Goal: Task Accomplishment & Management: Use online tool/utility

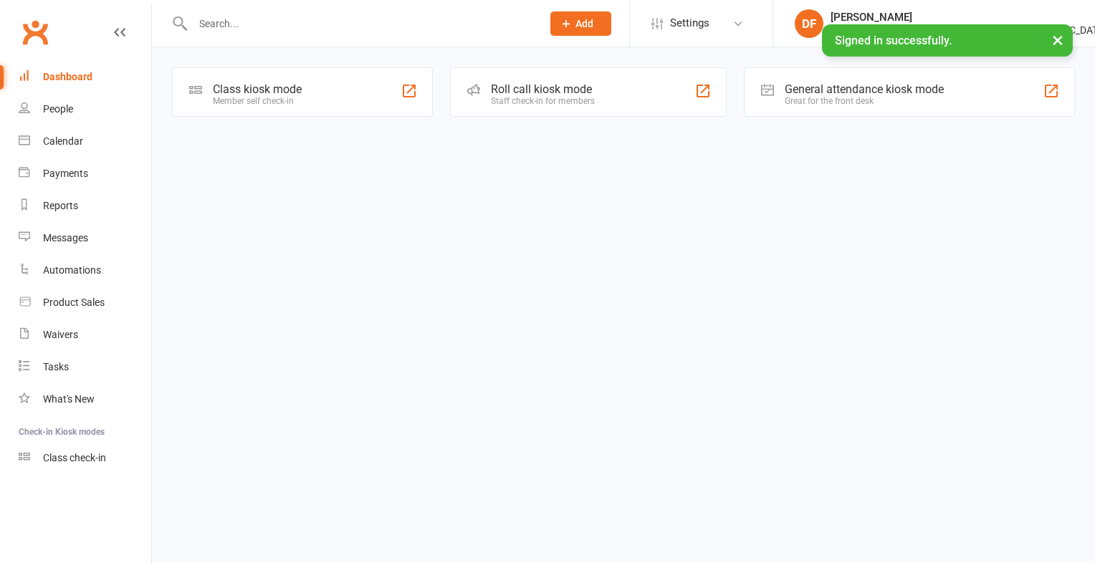
click at [255, 96] on div "Member self check-in" at bounding box center [257, 101] width 89 height 10
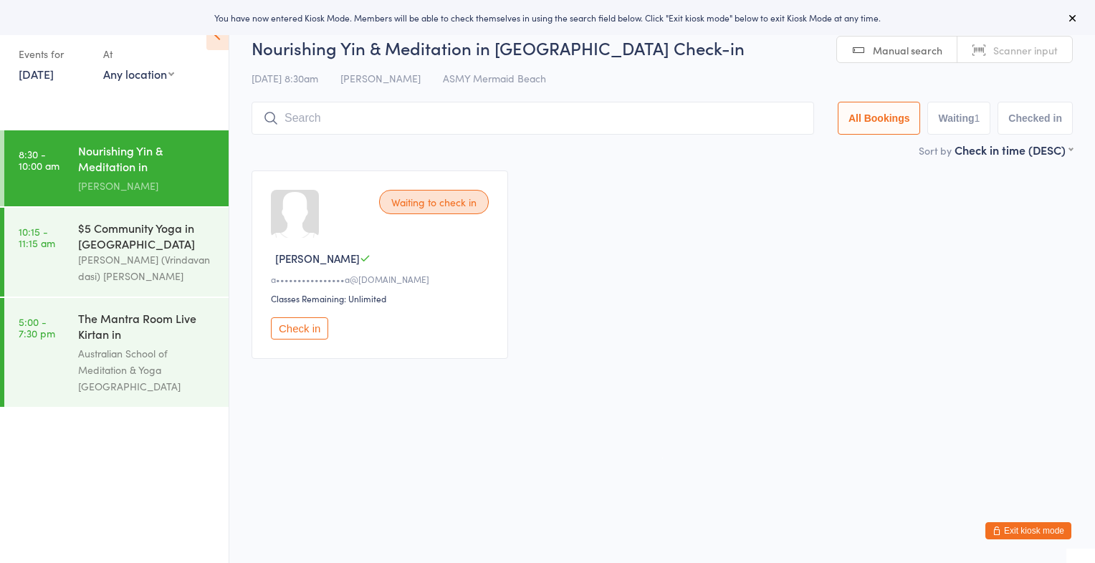
click at [1025, 47] on span "Scanner input" at bounding box center [1025, 50] width 65 height 14
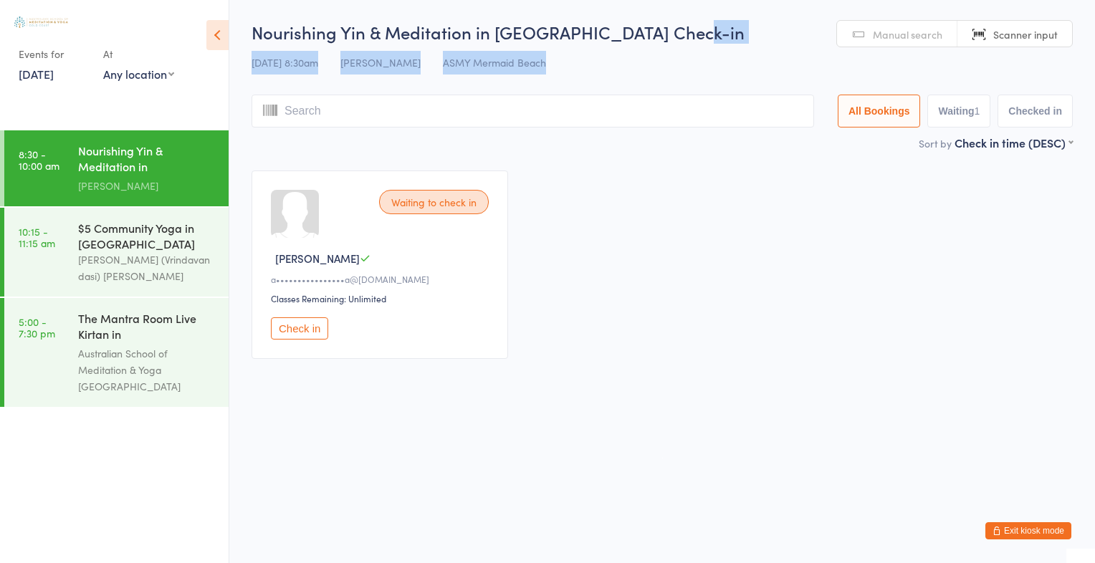
drag, startPoint x: 1070, startPoint y: 75, endPoint x: 1041, endPoint y: -28, distance: 106.6
click at [1041, 0] on html "You have now entered Kiosk Mode. Members will be able to check themselves in us…" at bounding box center [547, 281] width 1095 height 563
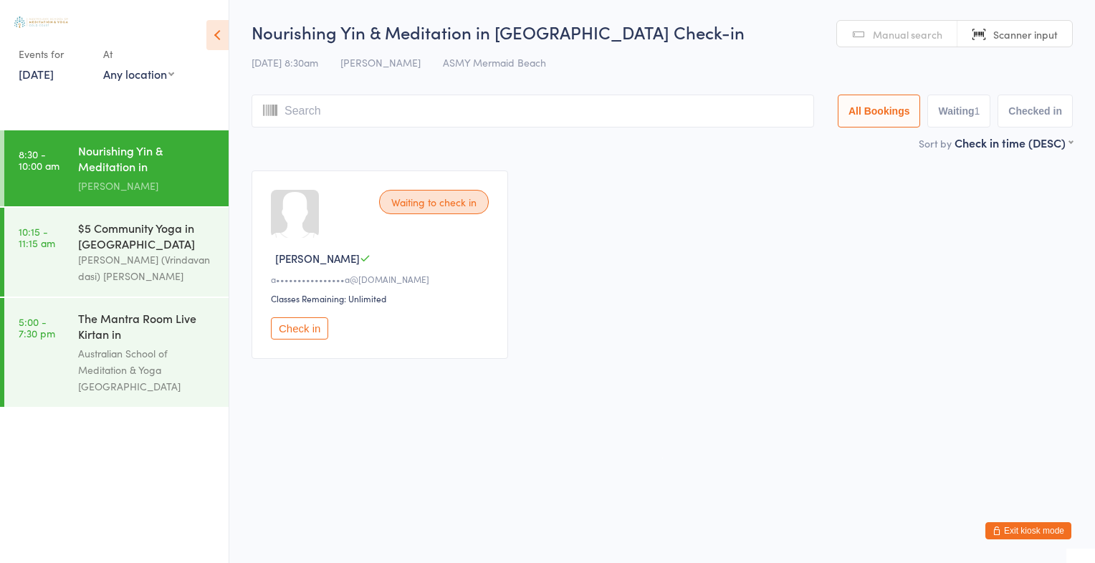
drag, startPoint x: 1041, startPoint y: -28, endPoint x: 944, endPoint y: 79, distance: 144.1
click at [944, 79] on div "Nourishing Yin & Meditation in [GEOGRAPHIC_DATA] Check-in [DATE] 8:30am [PERSON…" at bounding box center [662, 77] width 821 height 115
click at [1039, 32] on span "Scanner input" at bounding box center [1025, 34] width 65 height 14
type input "1573"
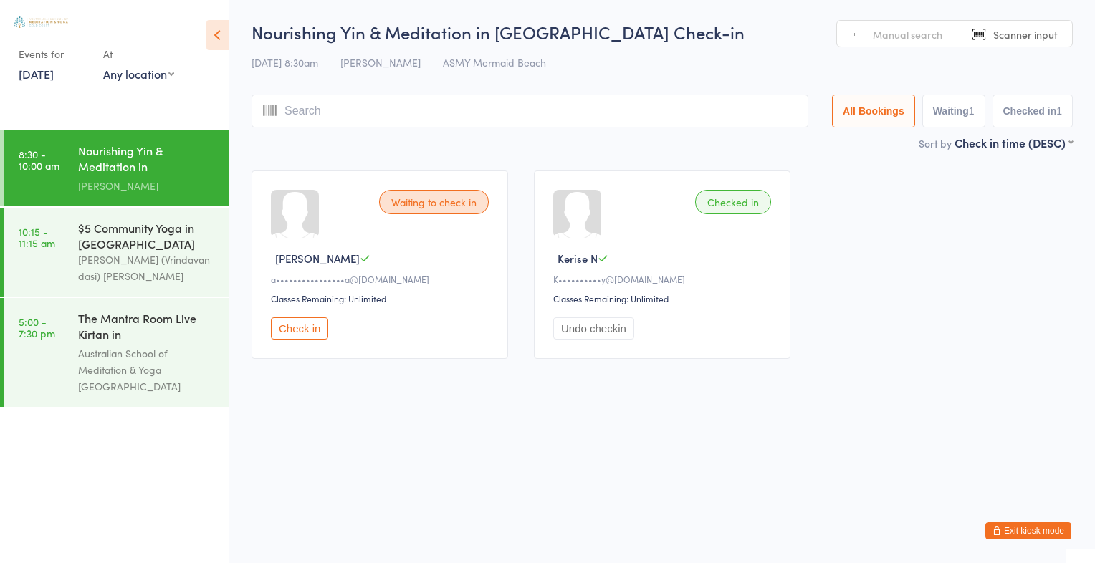
click at [804, 224] on div "Waiting to check in [PERSON_NAME] A a••••••••••••••••a@[DOMAIN_NAME] Classes Re…" at bounding box center [662, 265] width 847 height 214
click at [1018, 34] on span "Scanner input" at bounding box center [1025, 34] width 65 height 14
type input "2553"
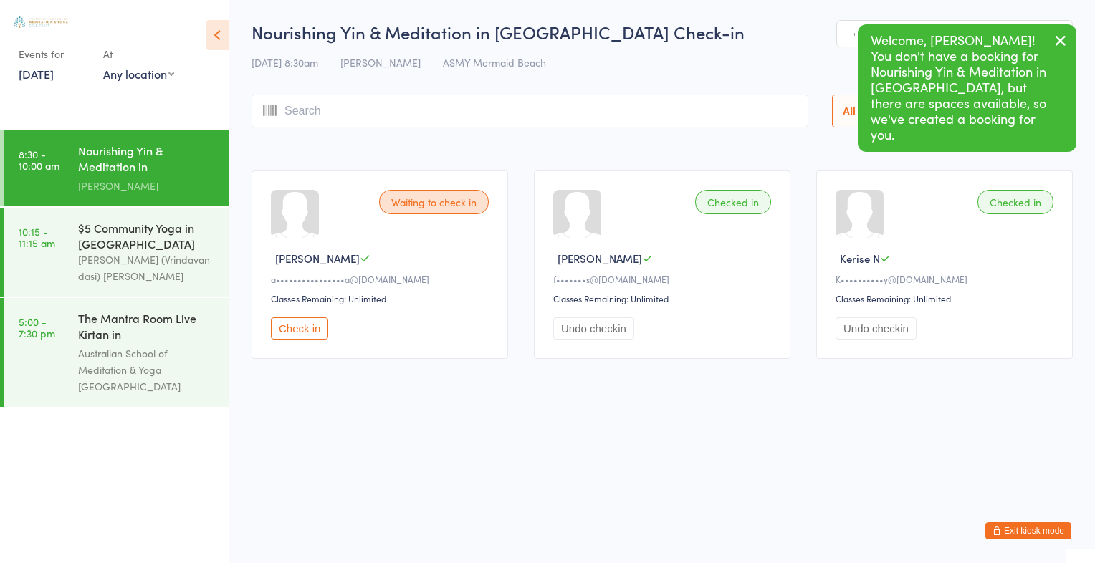
click at [1059, 43] on icon "button" at bounding box center [1060, 41] width 17 height 18
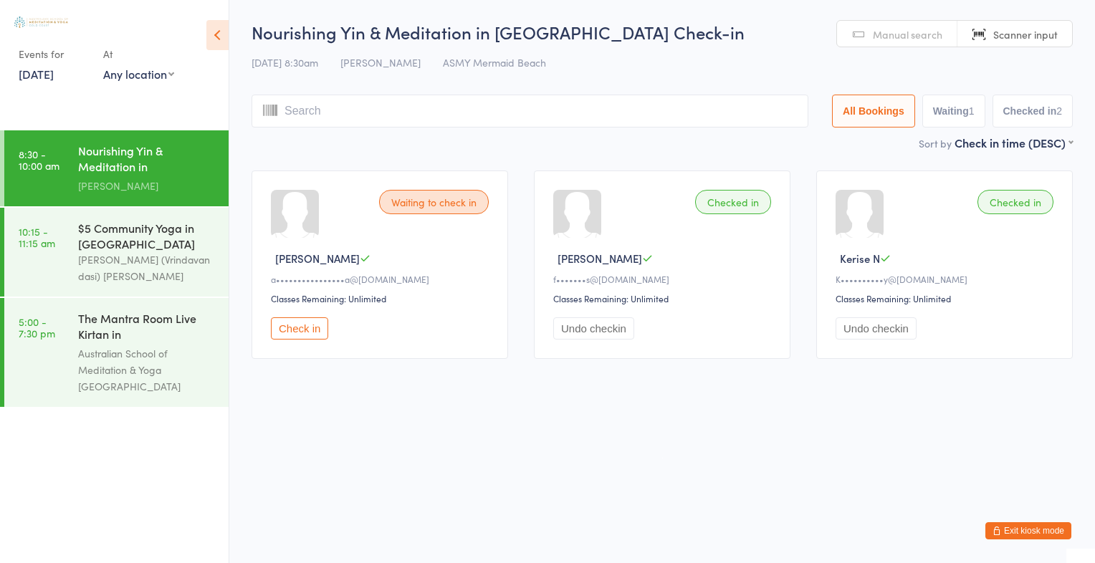
click at [1045, 30] on span "Scanner input" at bounding box center [1025, 34] width 65 height 14
type input "2764"
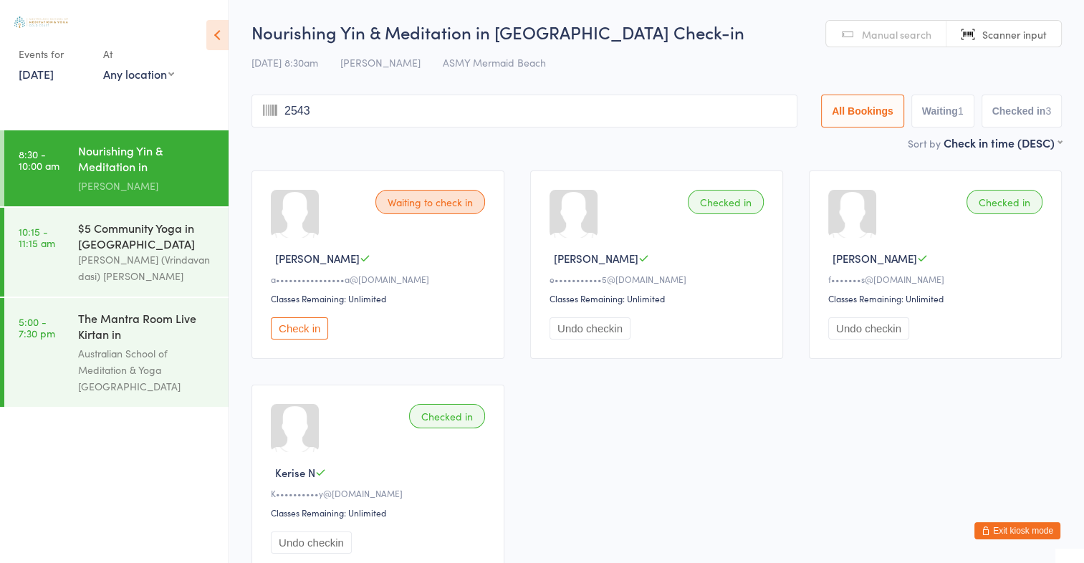
type input "2543"
click at [1041, 36] on span "Scanner input" at bounding box center [1015, 34] width 65 height 14
click at [906, 31] on span "Manual search" at bounding box center [897, 34] width 70 height 14
click at [353, 109] on input "[PERSON_NAME]" at bounding box center [525, 111] width 546 height 33
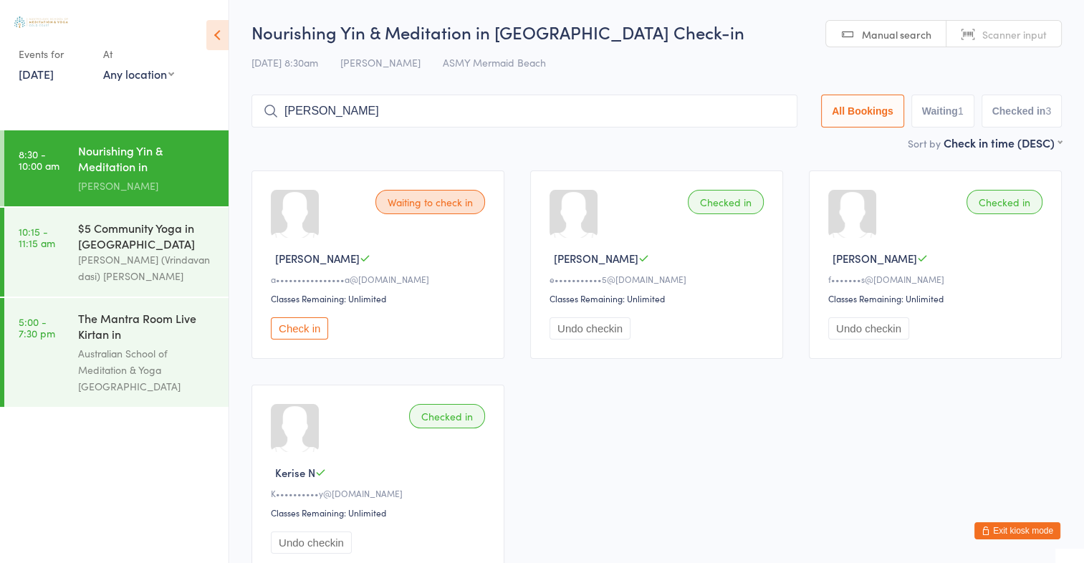
type input "[PERSON_NAME]"
click at [898, 42] on link "Manual search" at bounding box center [886, 34] width 120 height 27
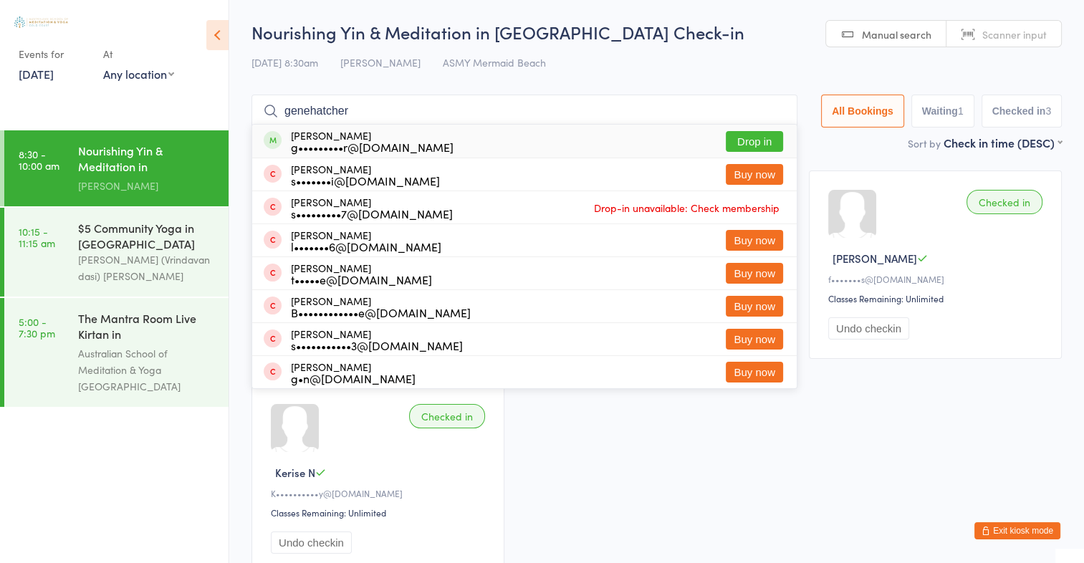
type input "genehatcher"
click at [765, 139] on button "Drop in" at bounding box center [754, 141] width 57 height 21
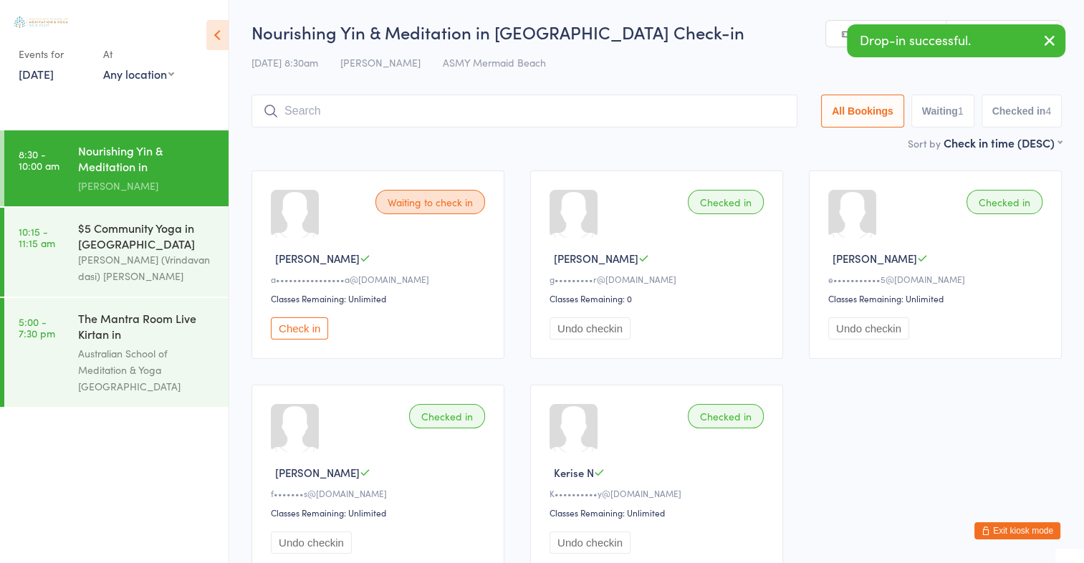
click at [1052, 40] on icon "button" at bounding box center [1049, 41] width 17 height 18
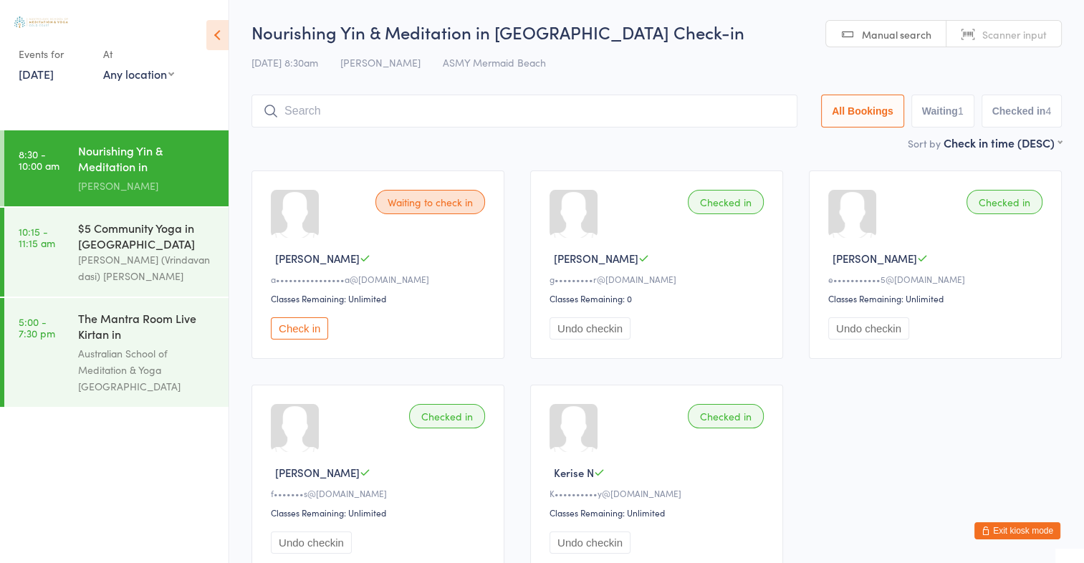
click at [1000, 33] on span "Scanner input" at bounding box center [1015, 34] width 65 height 14
type input "2551"
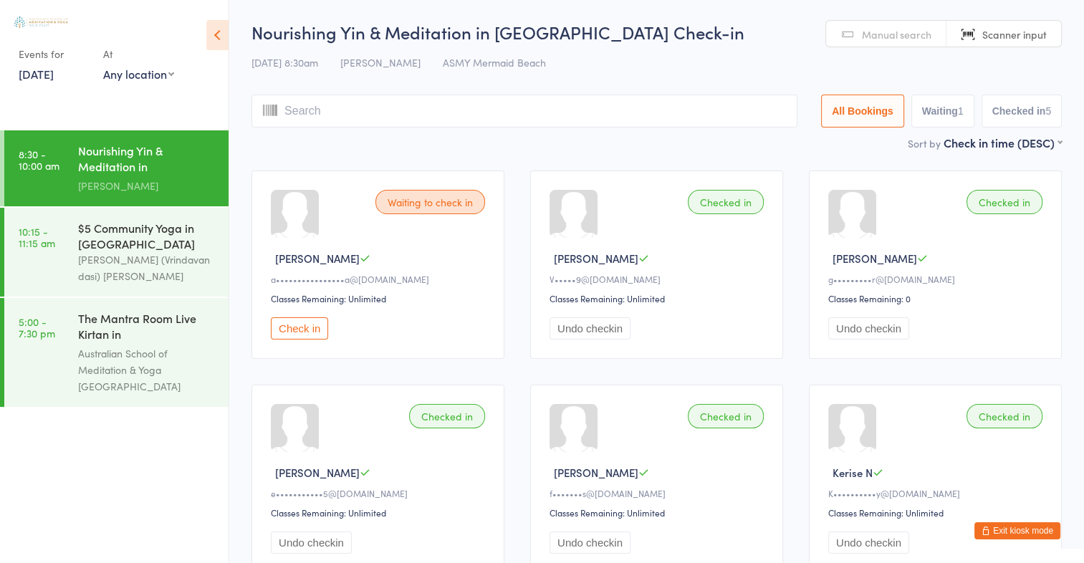
click at [883, 36] on span "Manual search" at bounding box center [897, 34] width 70 height 14
click at [1012, 35] on span "Scanner input" at bounding box center [1015, 34] width 65 height 14
click at [904, 35] on span "Manual search" at bounding box center [897, 34] width 70 height 14
type input "2742"
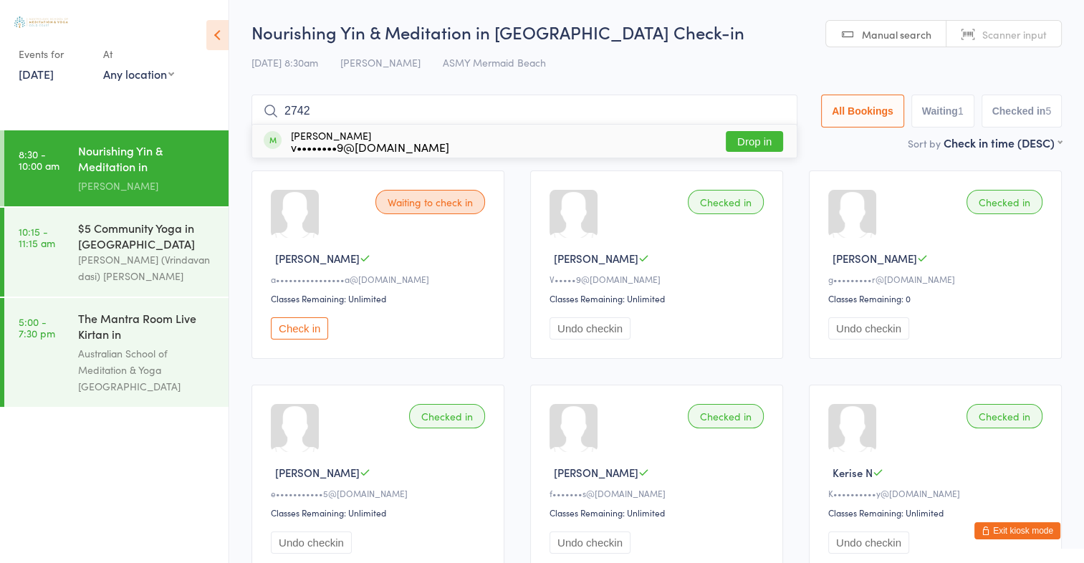
click at [1017, 34] on span "Scanner input" at bounding box center [1015, 34] width 65 height 14
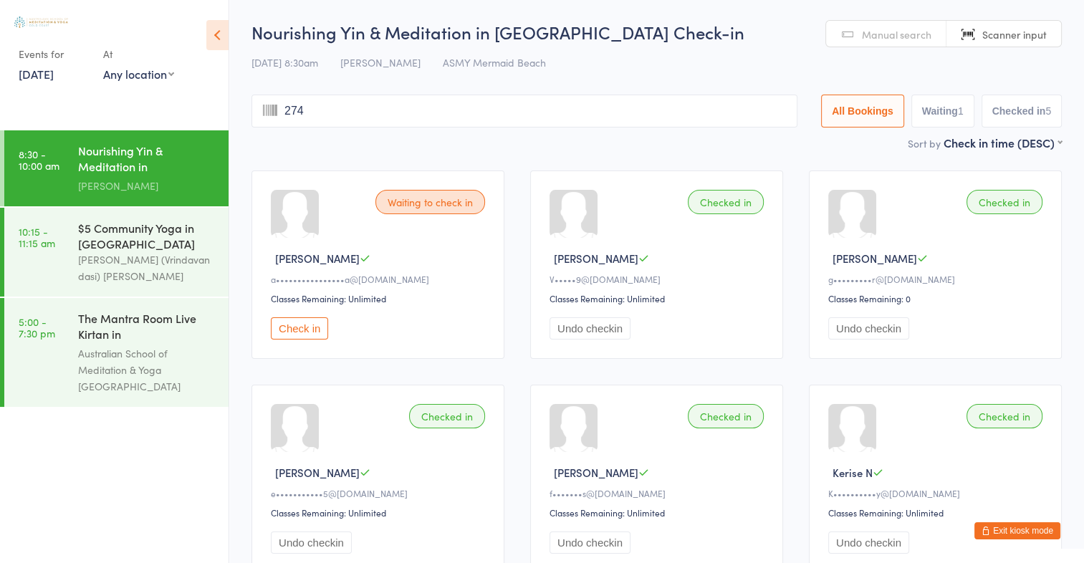
type input "2742"
click at [906, 39] on span "Manual search" at bounding box center [897, 34] width 70 height 14
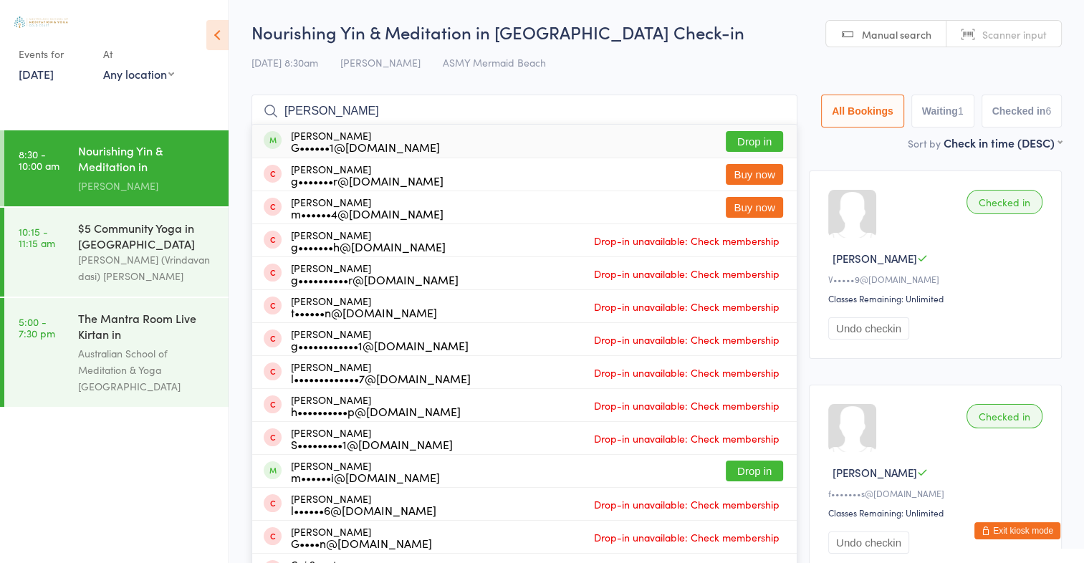
type input "[PERSON_NAME]"
click at [756, 143] on button "Drop in" at bounding box center [754, 141] width 57 height 21
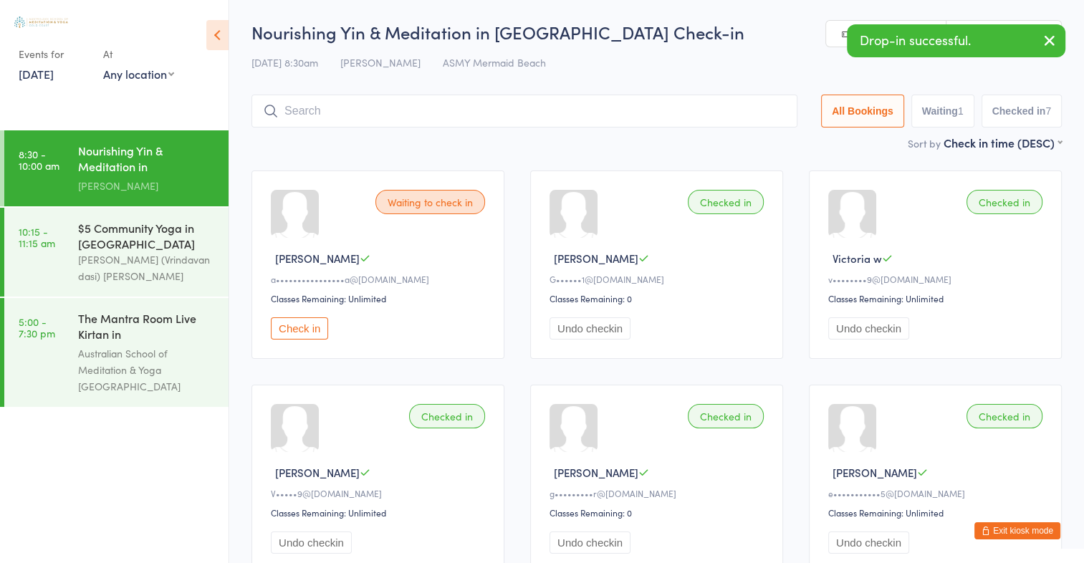
click at [1038, 42] on button "button" at bounding box center [1050, 41] width 32 height 33
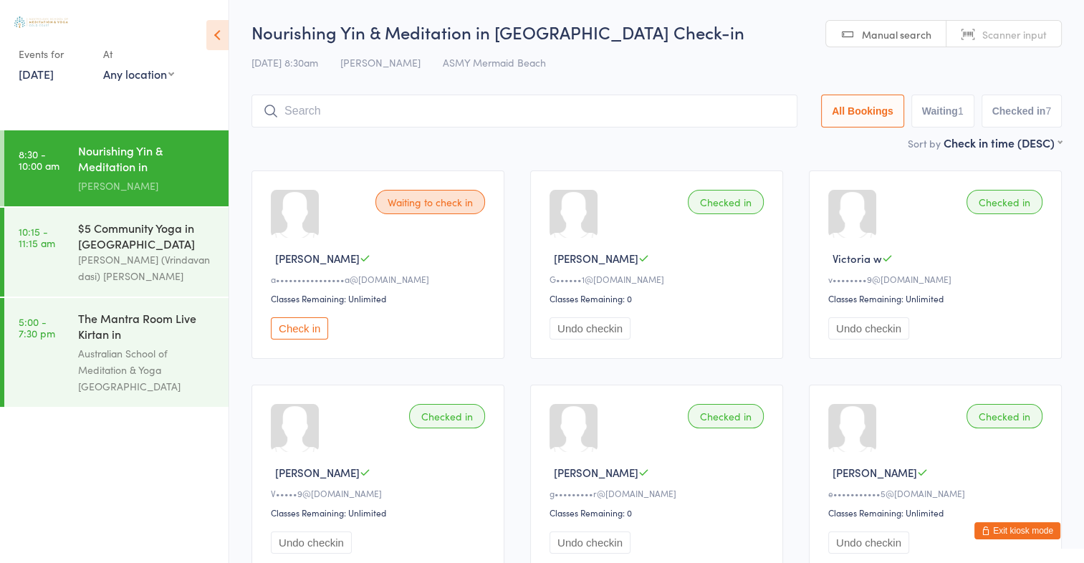
click at [1029, 35] on span "Scanner input" at bounding box center [1015, 34] width 65 height 14
click at [895, 29] on span "Manual search" at bounding box center [897, 34] width 70 height 14
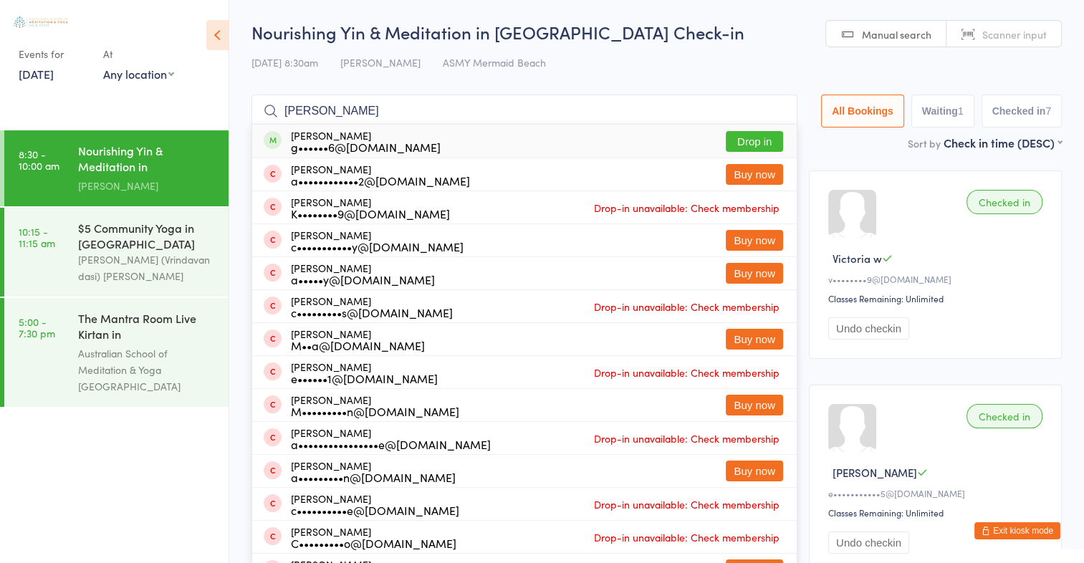
type input "[PERSON_NAME]"
click at [765, 135] on button "Drop in" at bounding box center [754, 141] width 57 height 21
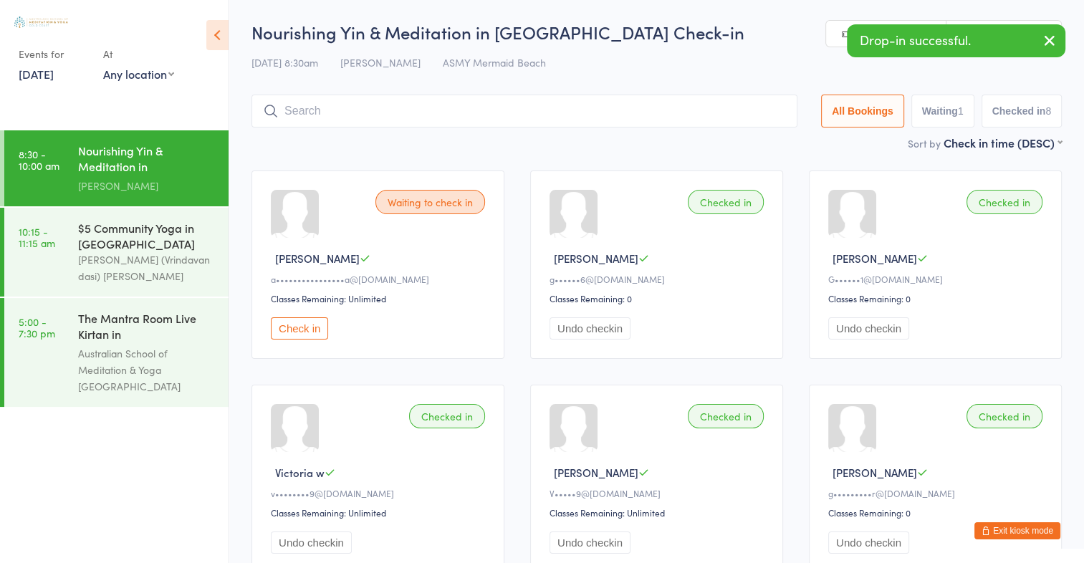
click at [1052, 34] on icon "button" at bounding box center [1049, 41] width 17 height 18
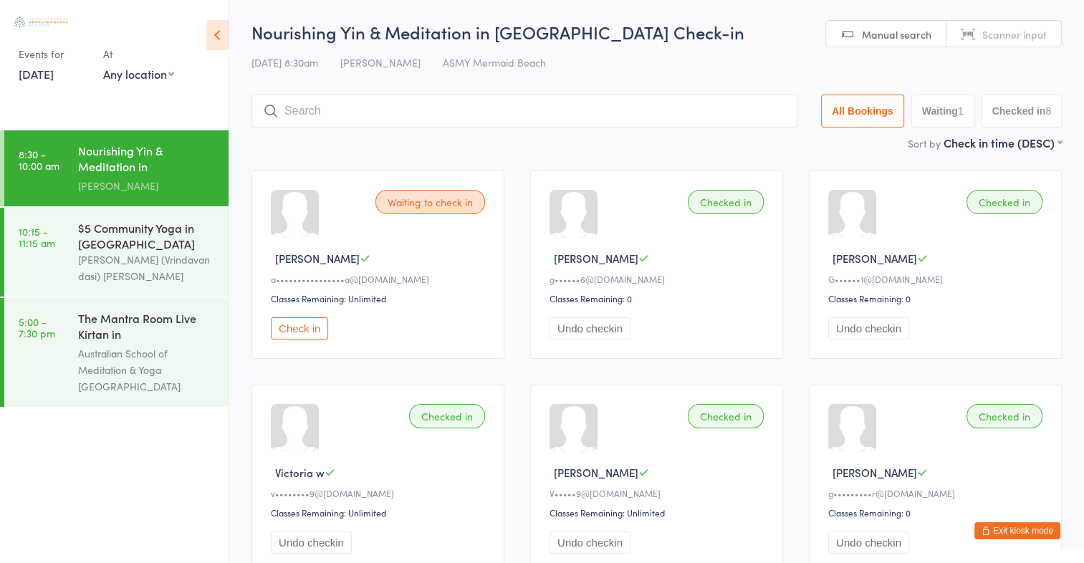
click at [1023, 33] on span "Scanner input" at bounding box center [1015, 34] width 65 height 14
type input "16051605"
click at [914, 36] on span "Manual search" at bounding box center [897, 34] width 70 height 14
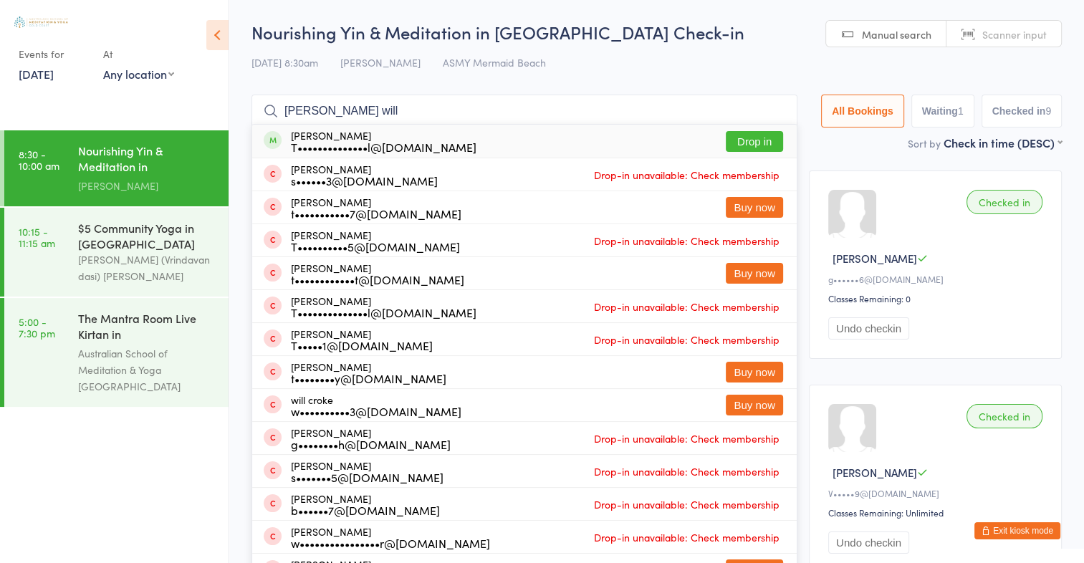
type input "[PERSON_NAME] will"
click at [745, 138] on button "Drop in" at bounding box center [754, 141] width 57 height 21
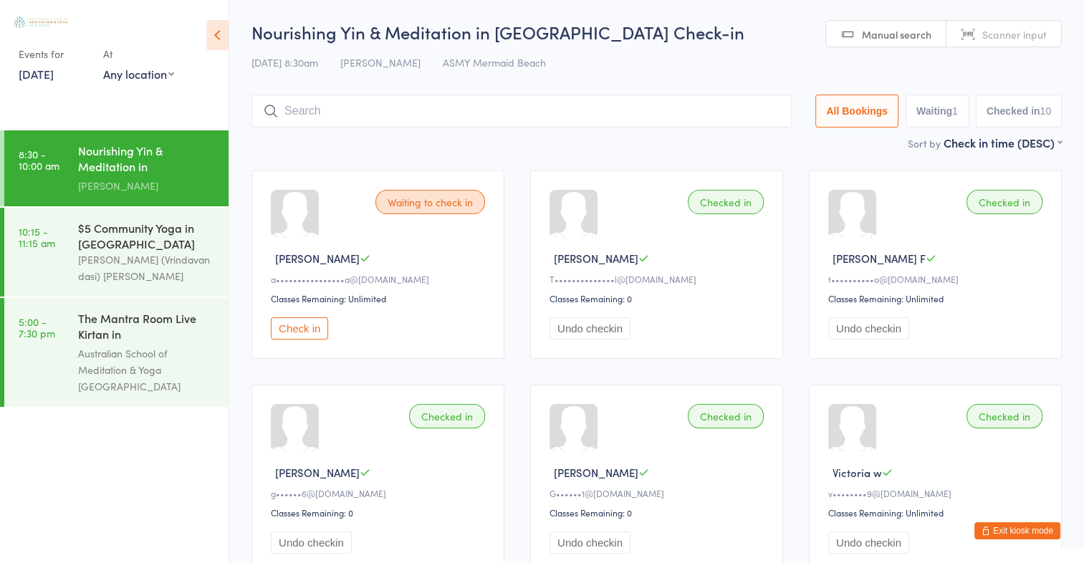
click at [1028, 44] on link "Scanner input" at bounding box center [1004, 34] width 115 height 27
drag, startPoint x: 1028, startPoint y: 44, endPoint x: 1021, endPoint y: 30, distance: 16.4
click at [1021, 30] on link "Scanner input" at bounding box center [1004, 34] width 115 height 27
click at [1021, 30] on span "Scanner input" at bounding box center [1015, 34] width 65 height 14
type input "1702"
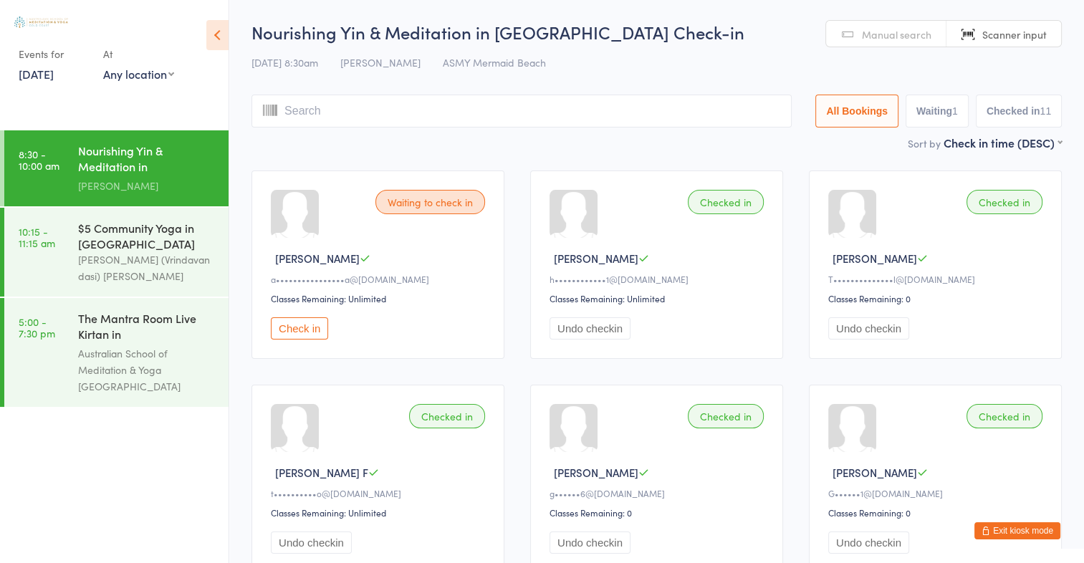
click at [899, 37] on span "Manual search" at bounding box center [897, 34] width 70 height 14
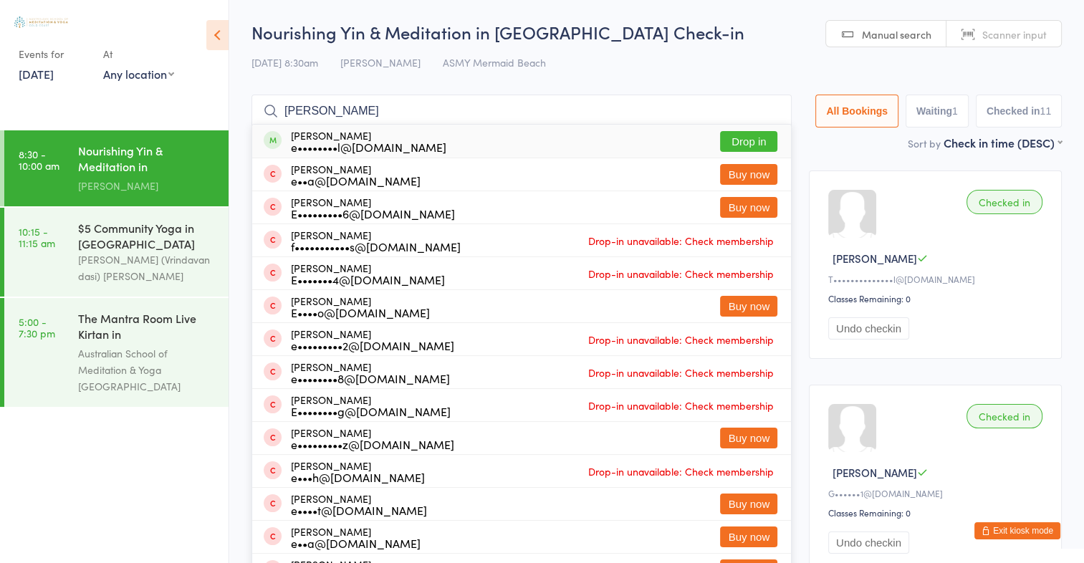
type input "[PERSON_NAME]"
click at [748, 142] on button "Drop in" at bounding box center [748, 141] width 57 height 21
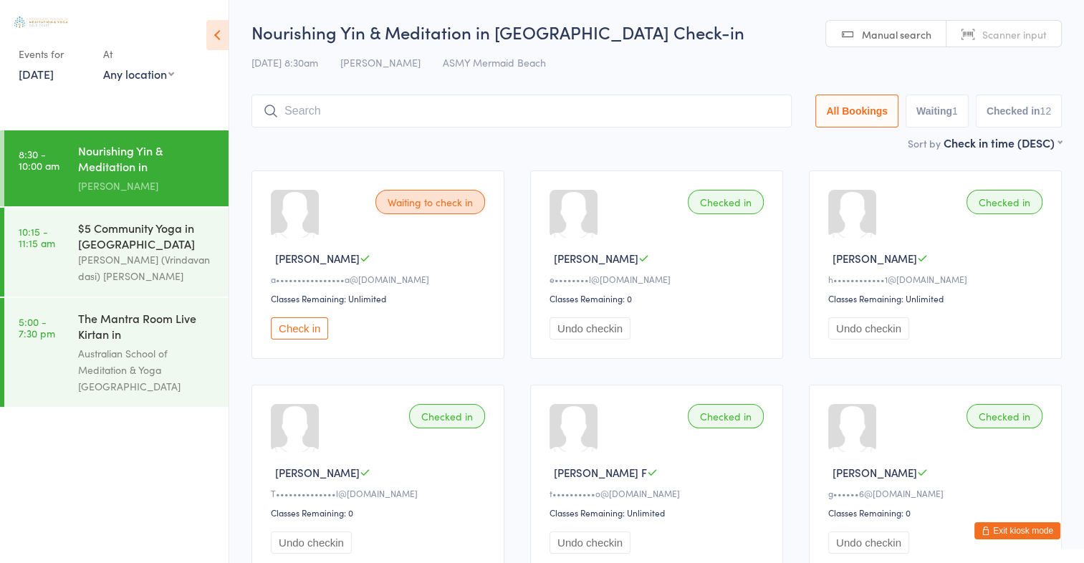
click at [1014, 37] on span "Scanner input" at bounding box center [1015, 34] width 65 height 14
click at [294, 330] on button "Check in" at bounding box center [299, 328] width 57 height 22
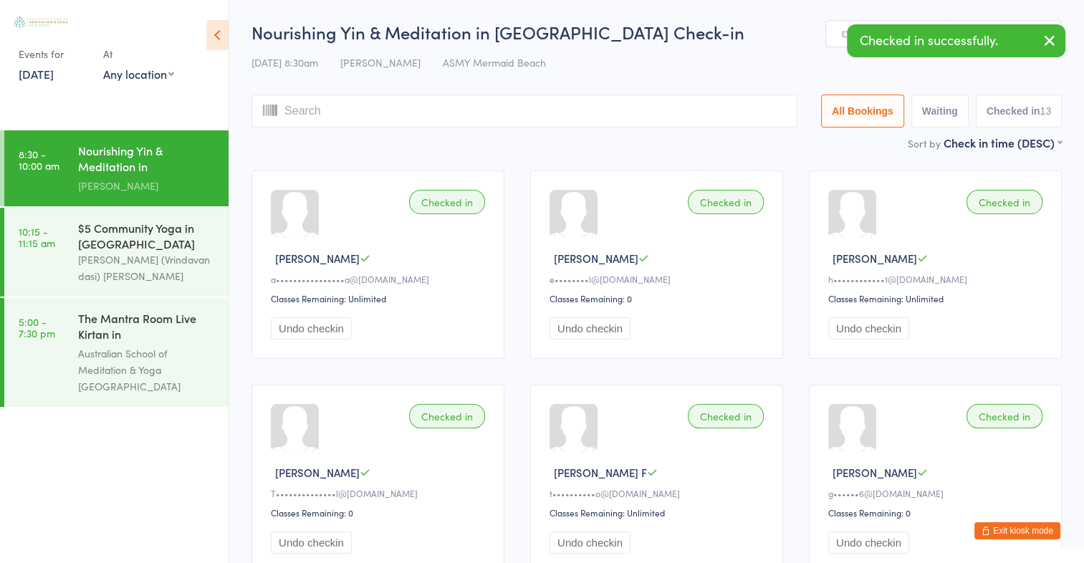
click at [800, 72] on div "[DATE] 8:30am [PERSON_NAME] ASMY Mermaid Beach" at bounding box center [657, 63] width 811 height 24
click at [1047, 39] on icon "button" at bounding box center [1049, 41] width 17 height 18
